Goal: Task Accomplishment & Management: Use online tool/utility

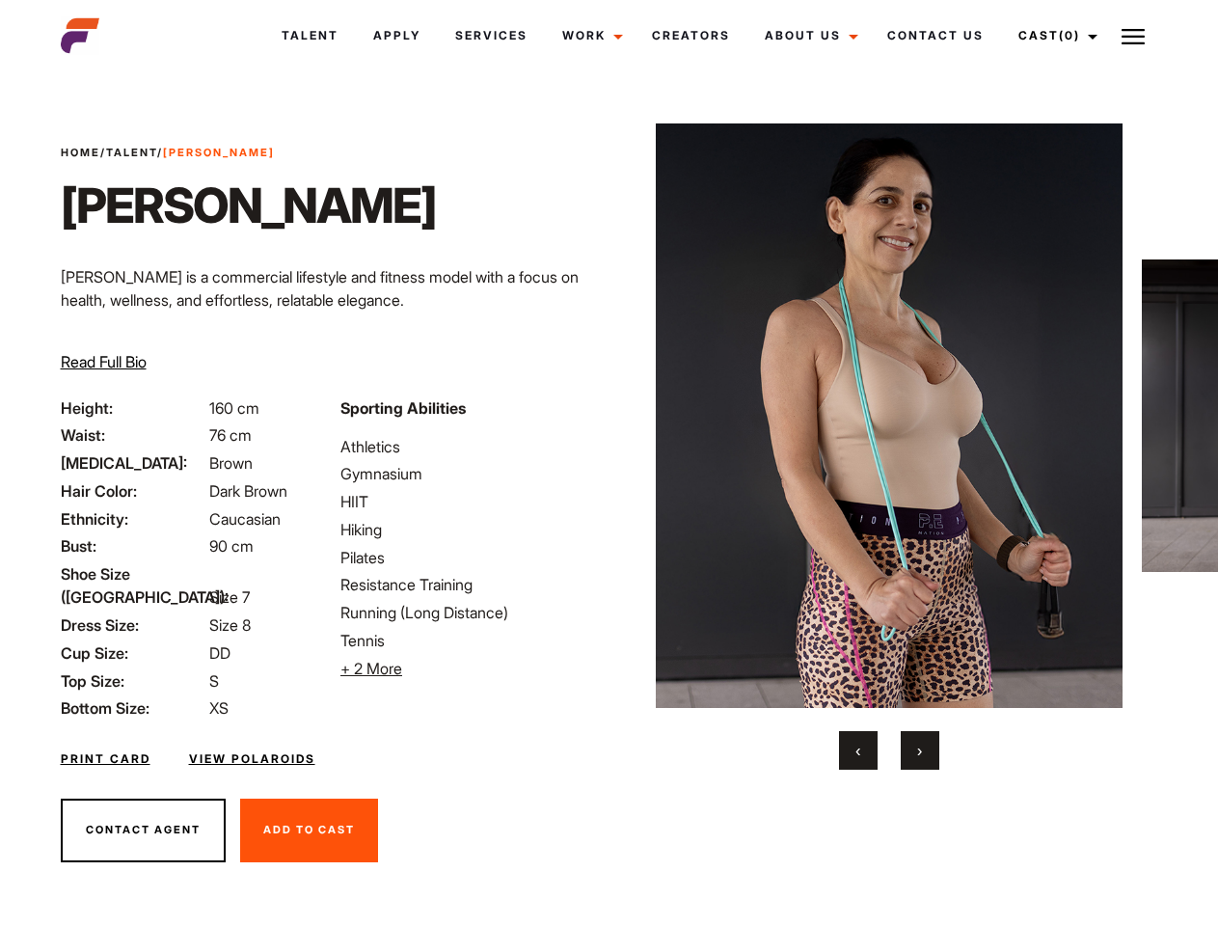
click at [1053, 36] on link "Cast (0)" at bounding box center [1055, 36] width 108 height 52
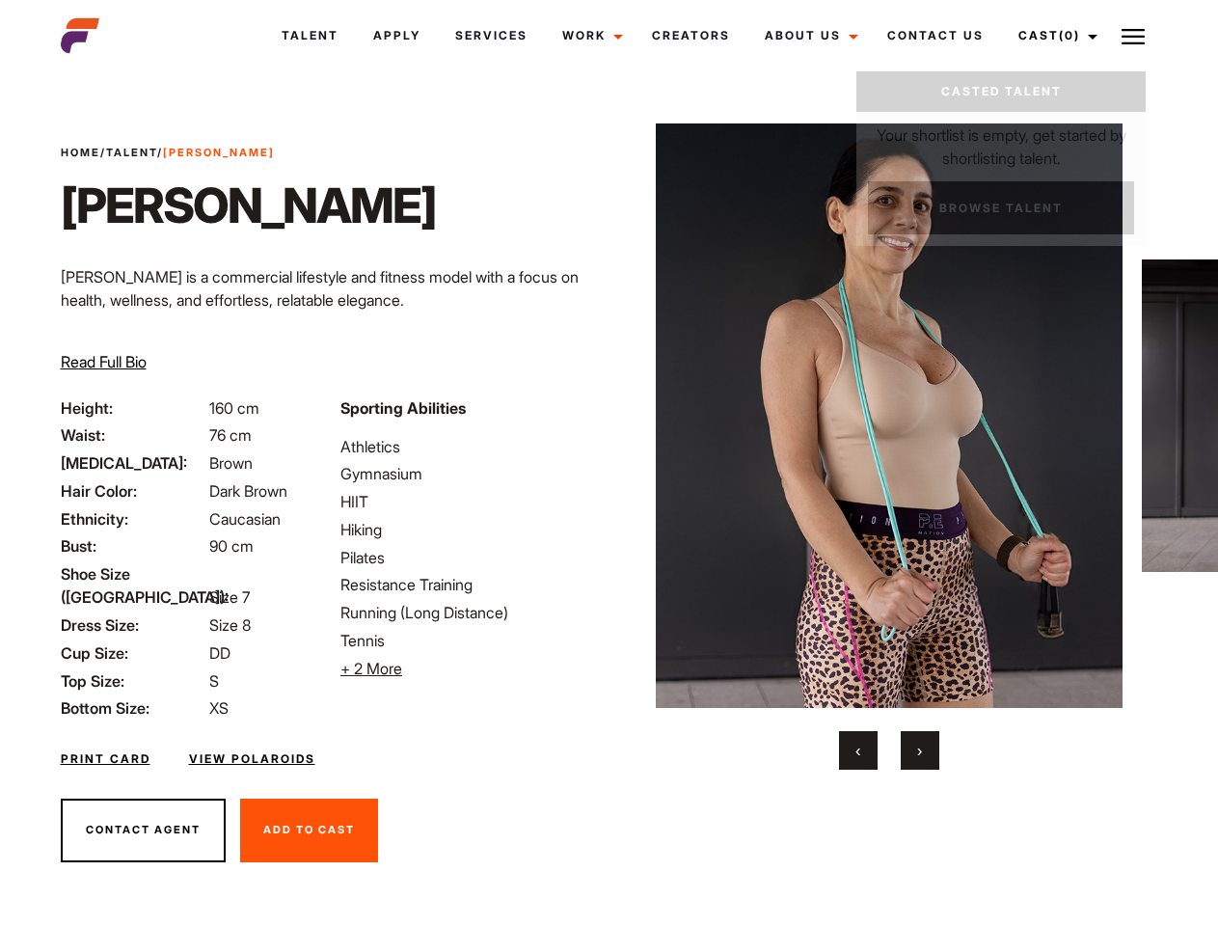
click at [1134, 36] on img at bounding box center [1133, 36] width 23 height 23
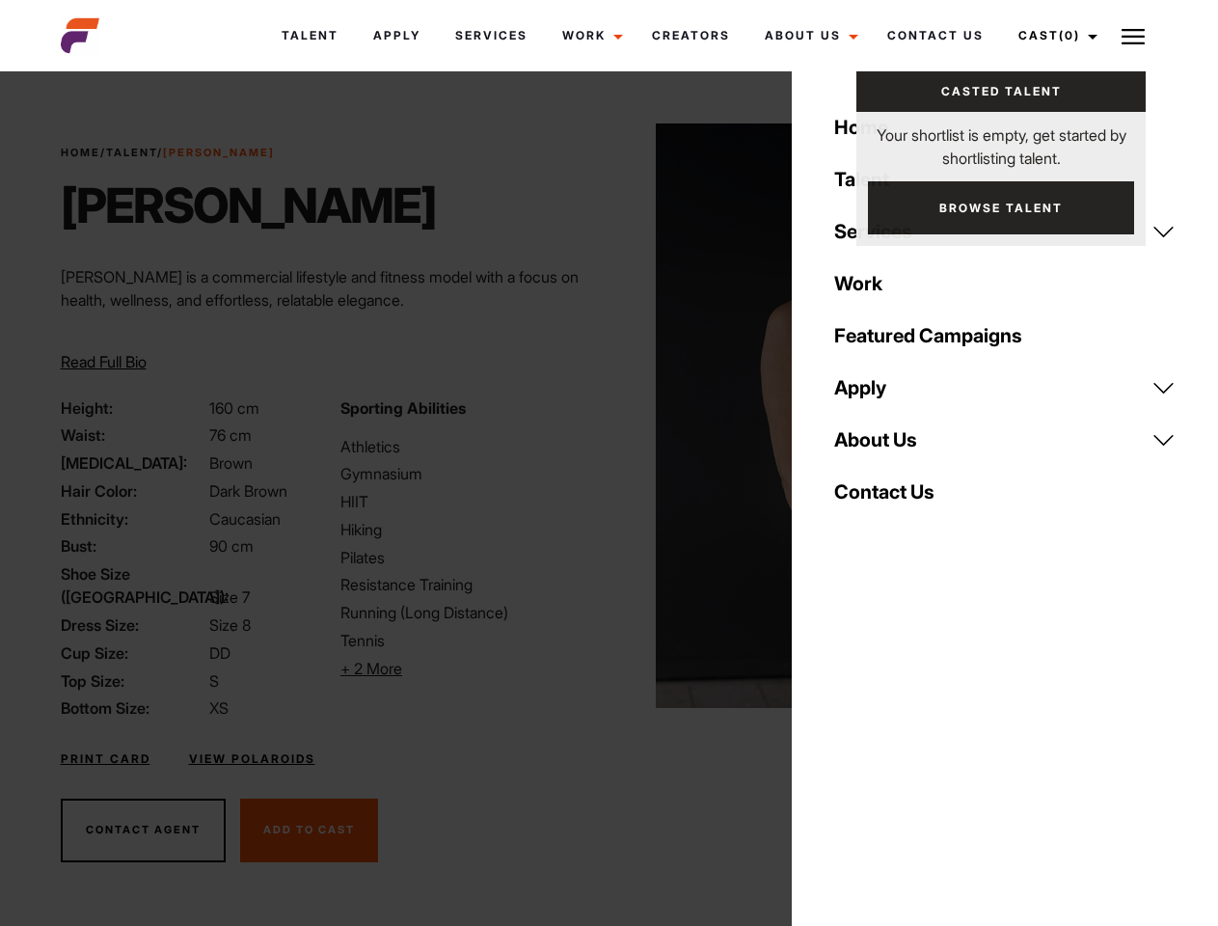
click at [469, 669] on li "+ 2 More Hide More" at bounding box center [469, 668] width 257 height 23
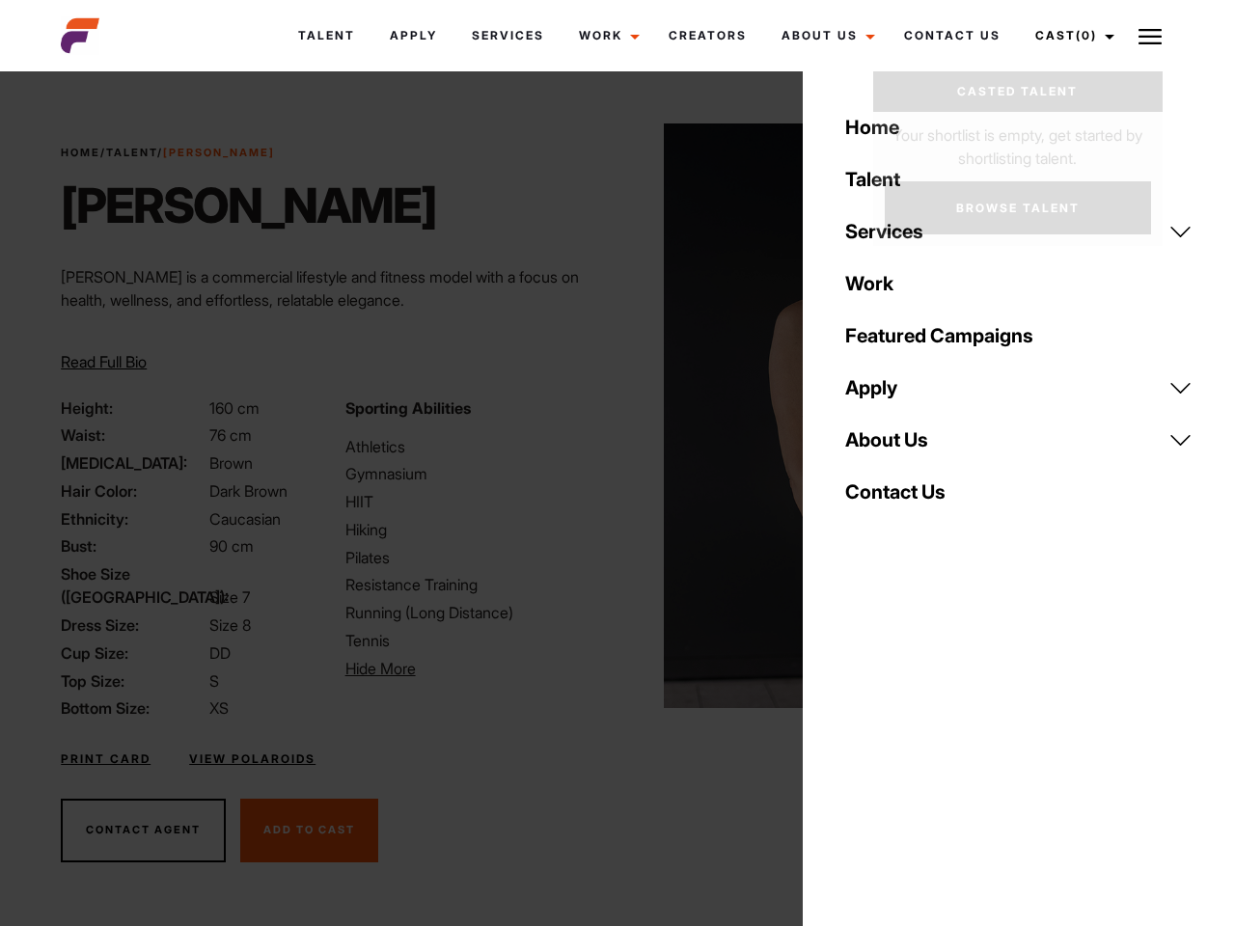
click at [889, 447] on img at bounding box center [898, 415] width 468 height 585
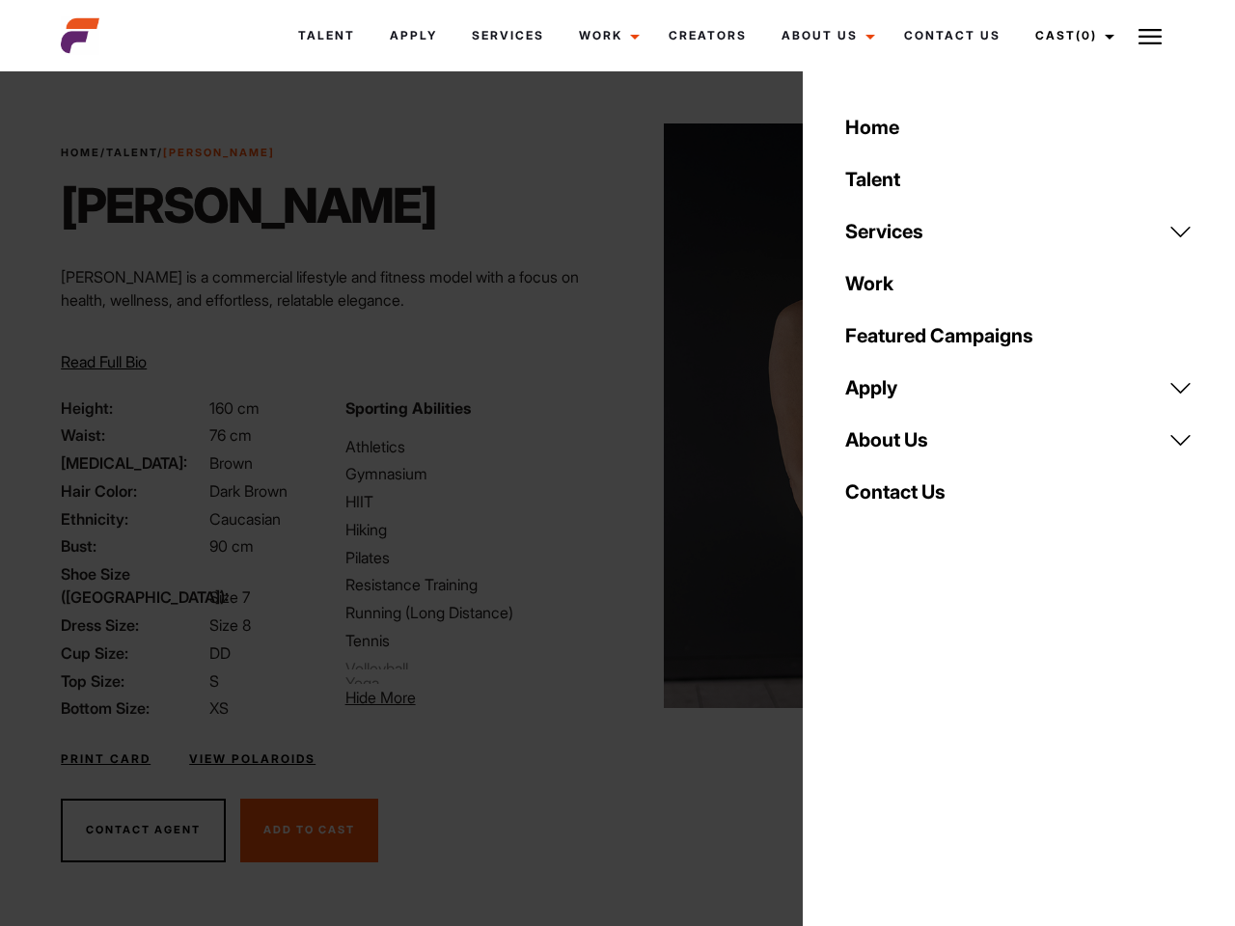
click at [609, 416] on div "Sporting Abilities Athletics Gymnasium HIIT Hiking Pilates Resistance Training …" at bounding box center [476, 559] width 284 height 324
click at [859, 751] on div "Home Talent Services Talent Casting Photography Videography Creative Hair and M…" at bounding box center [1019, 463] width 432 height 926
click at [920, 751] on div "Home Talent Services Talent Casting Photography Videography Creative Hair and M…" at bounding box center [1019, 463] width 432 height 926
